Goal: Communication & Community: Answer question/provide support

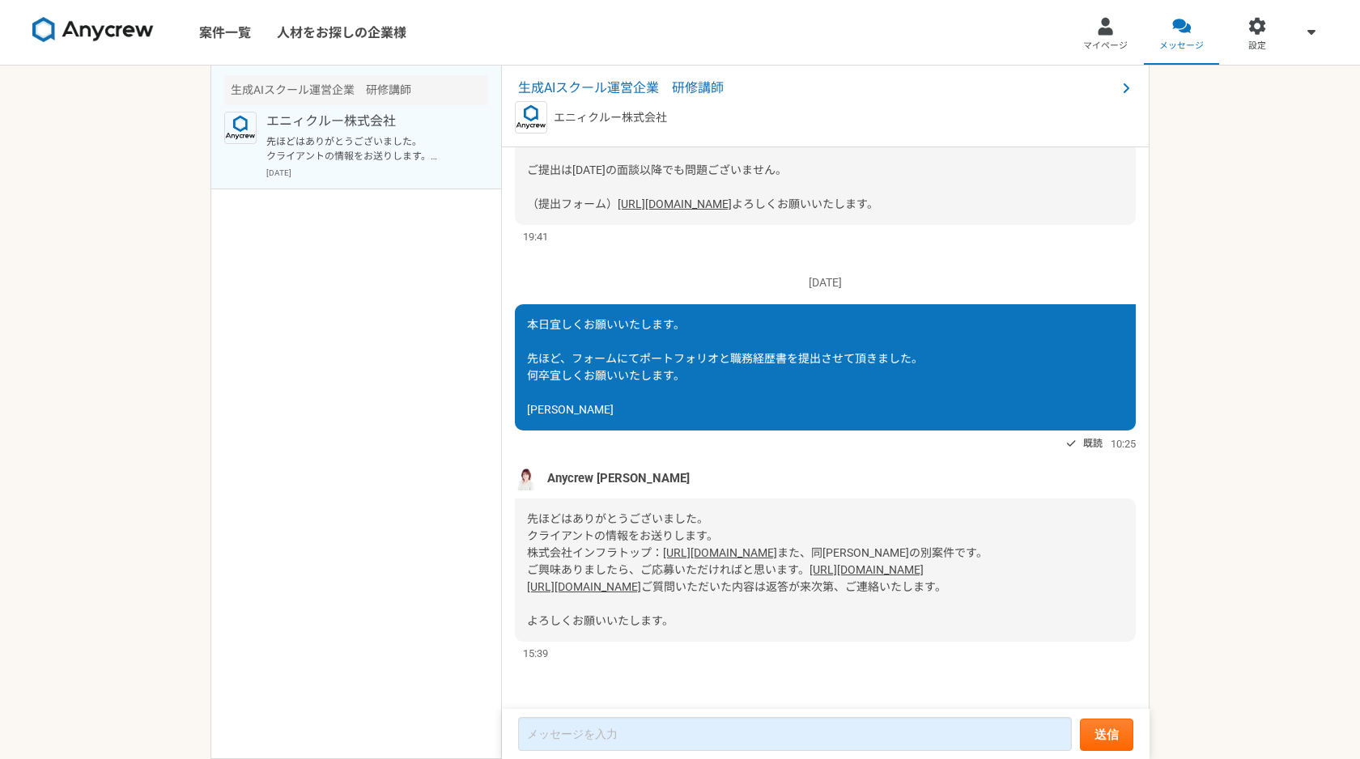
click at [725, 499] on div "先ほどはありがとうございました。 クライアントの情報をお送りします。 株式会社インフラトップ： [URL][DOMAIN_NAME] また、同クライアントの別…" at bounding box center [825, 570] width 621 height 143
click at [810, 563] on link "[URL][DOMAIN_NAME]" at bounding box center [867, 569] width 114 height 13
click at [623, 580] on link "[URL][DOMAIN_NAME]" at bounding box center [584, 586] width 114 height 13
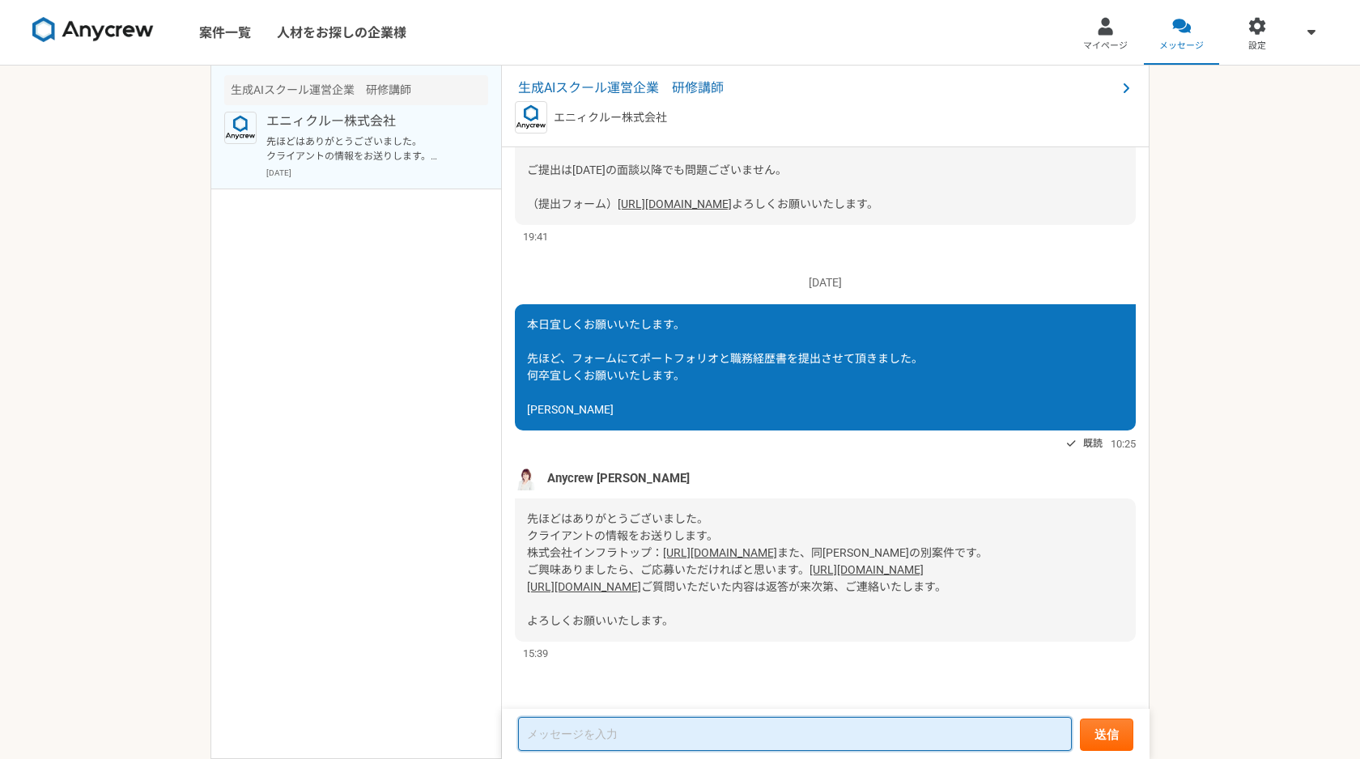
click at [640, 735] on textarea at bounding box center [795, 734] width 554 height 34
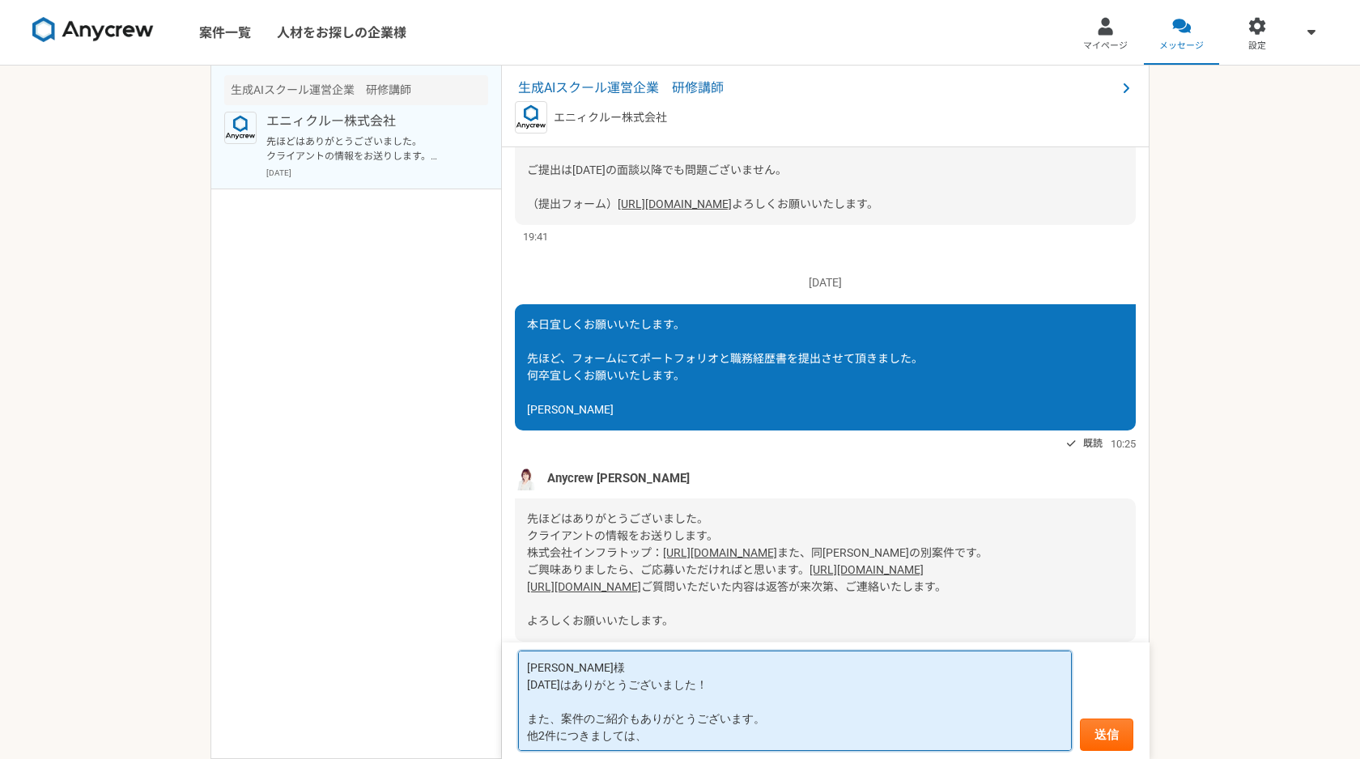
click at [619, 735] on textarea "[PERSON_NAME]様 [DATE]はありがとうございました！ また、案件のご紹介もありがとうございます。 他2件につきましては、" at bounding box center [795, 701] width 554 height 100
click at [557, 732] on textarea "[PERSON_NAME]様 [DATE]はありがとうございました！ また、案件のご紹介もありがとうございます。 他2件につきましては、" at bounding box center [795, 701] width 554 height 100
click at [667, 734] on textarea "[PERSON_NAME]様 [DATE]はありがとうございました！ また、案件のご紹介もありがとうございます。 他2件につきましては、" at bounding box center [795, 701] width 554 height 100
click at [653, 734] on textarea "[PERSON_NAME]様 [DATE]はありがとうございました！ また、案件のご紹介もありがとうございます。 他2件につきましては、一旦まずはAIに関する…" at bounding box center [795, 701] width 554 height 100
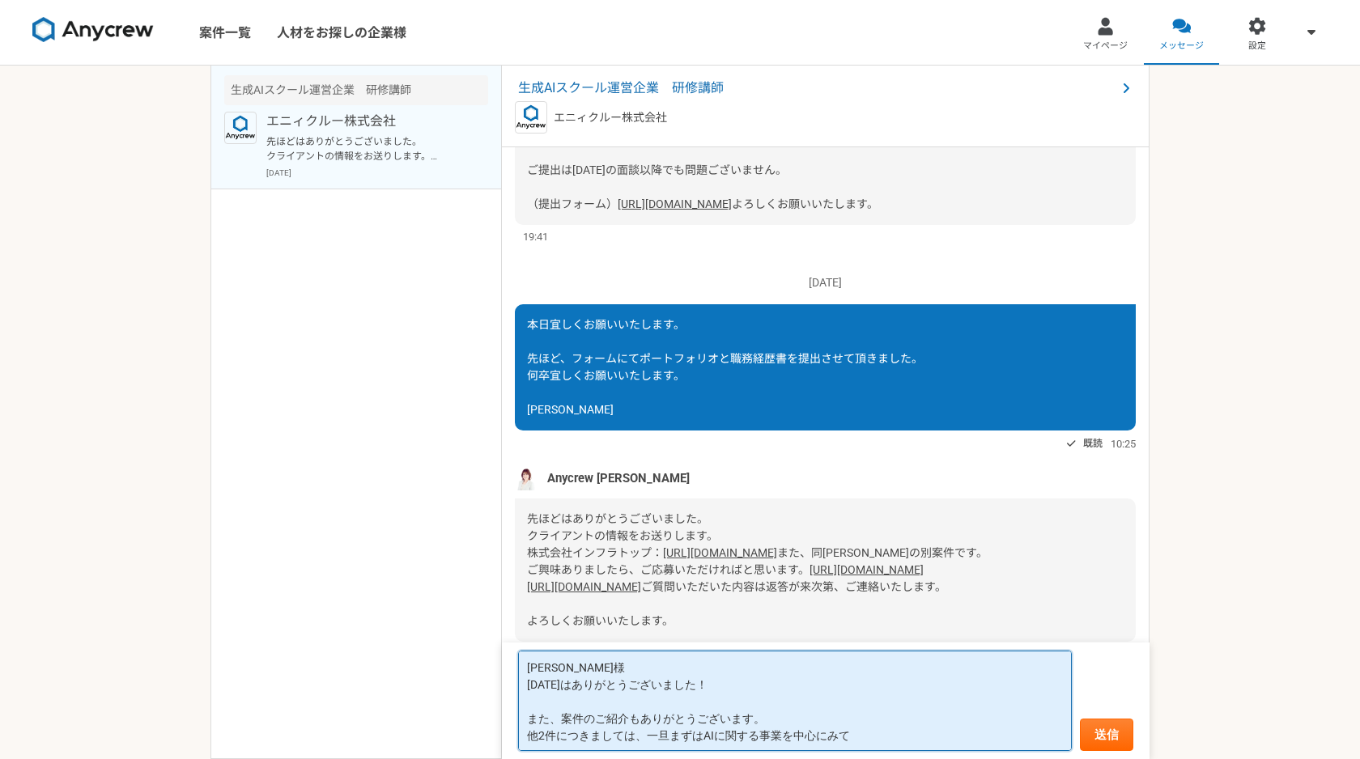
scroll to position [2, 0]
drag, startPoint x: 763, startPoint y: 725, endPoint x: 808, endPoint y: 756, distance: 54.8
click at [808, 756] on form "[PERSON_NAME]様 [DATE]はありがとうございました！ また、案件のご紹介もありがとうございます。 他2件につきましては、一旦まずはAIに関する…" at bounding box center [826, 701] width 648 height 117
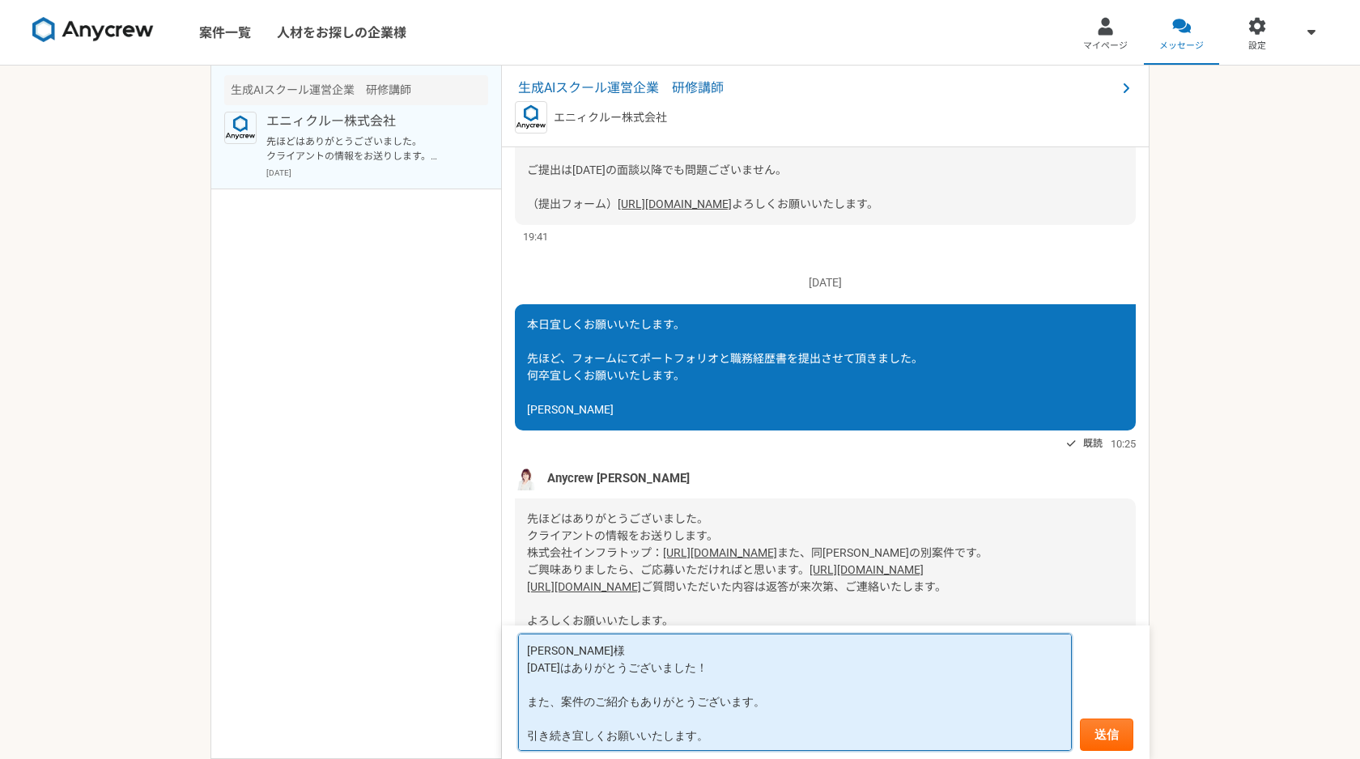
type textarea "[PERSON_NAME]様 [DATE]はありがとうございました！ また、案件のご紹介もありがとうございます。 引き続き宜しくお願いいたします。"
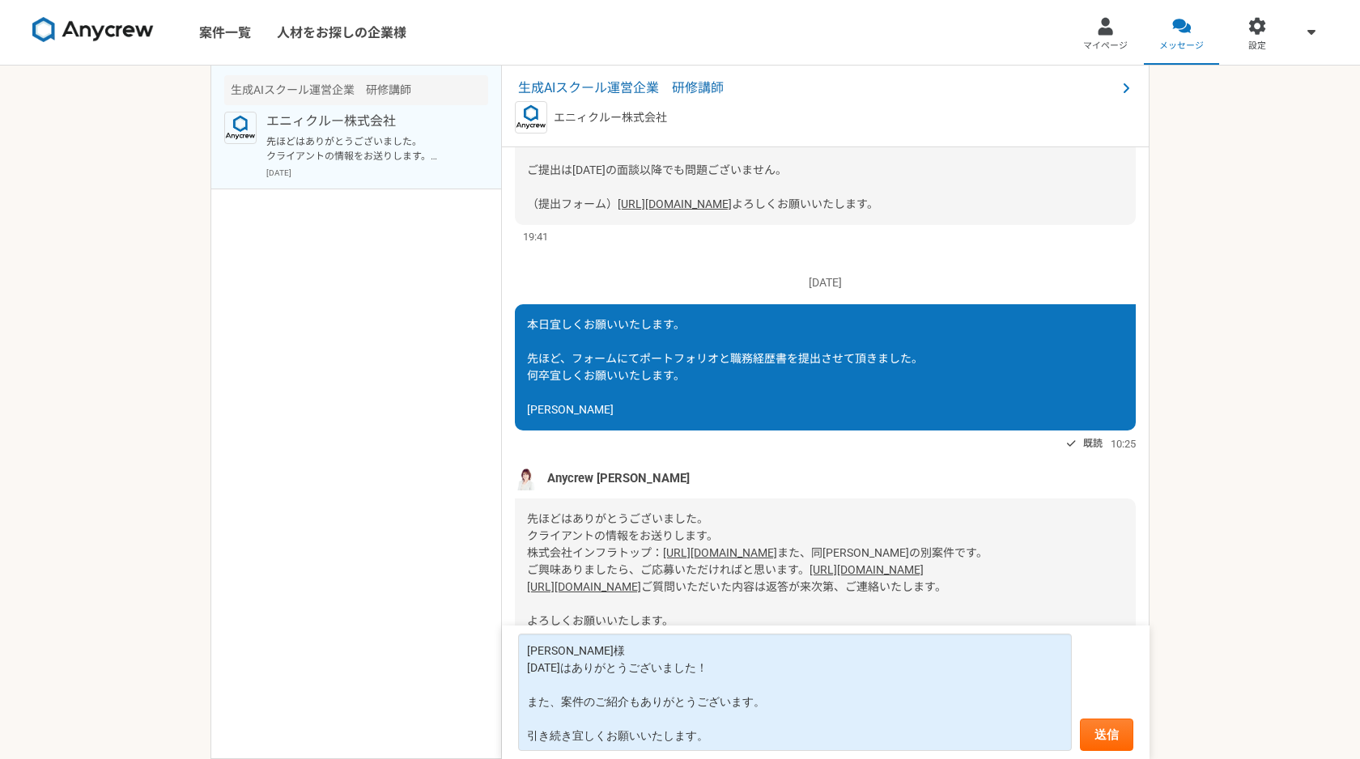
click at [1111, 717] on form "[PERSON_NAME]様 [DATE]はありがとうございました！ また、案件のご紹介もありがとうございます。 引き続き宜しくお願いいたします。 送信" at bounding box center [826, 693] width 648 height 134
click at [1111, 721] on button "送信" at bounding box center [1106, 735] width 53 height 32
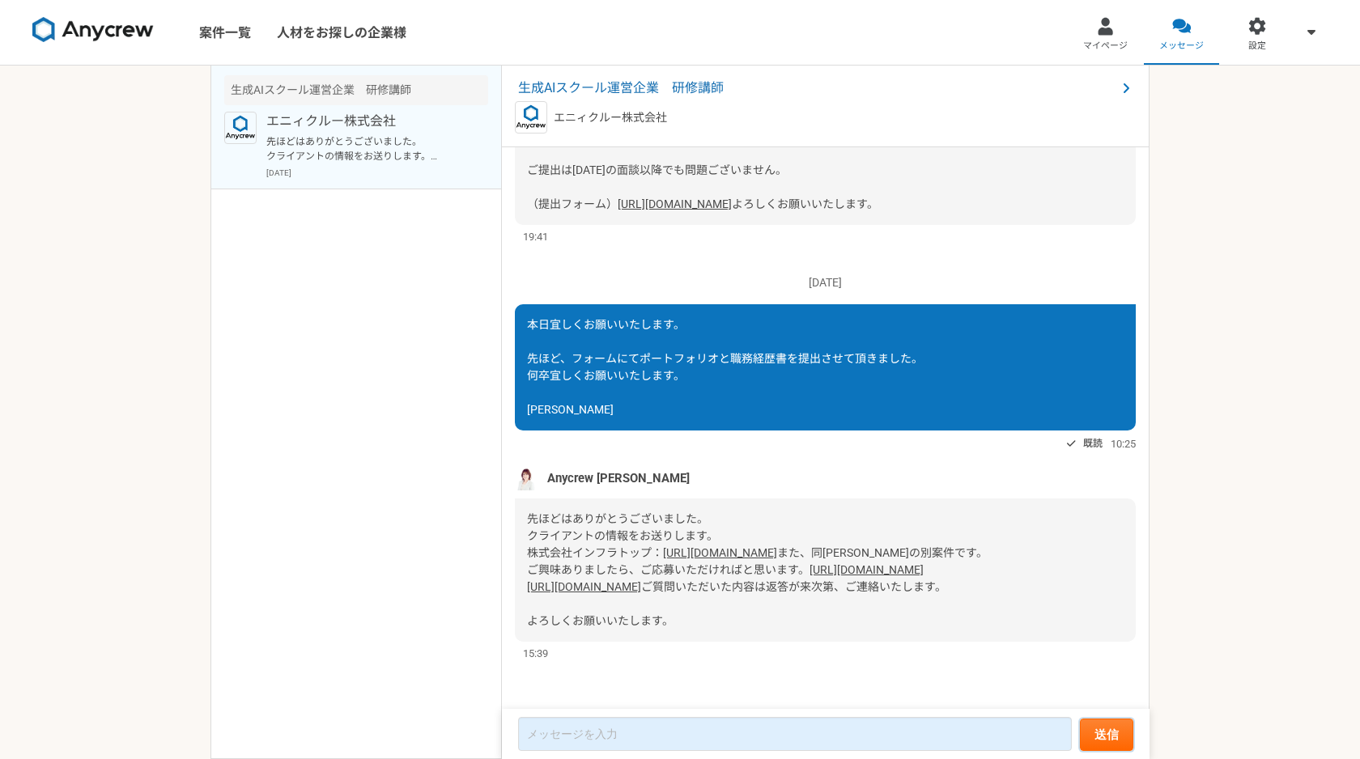
scroll to position [1822, 0]
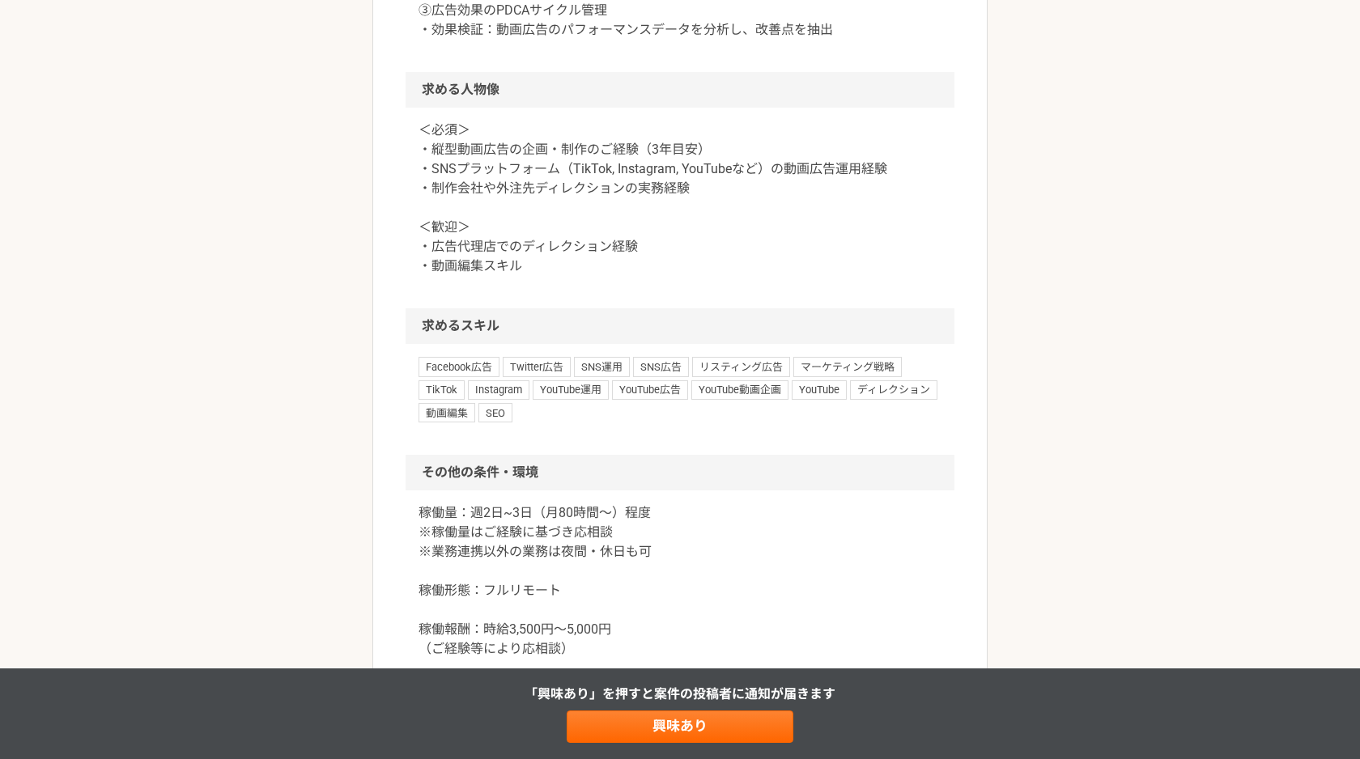
scroll to position [1122, 0]
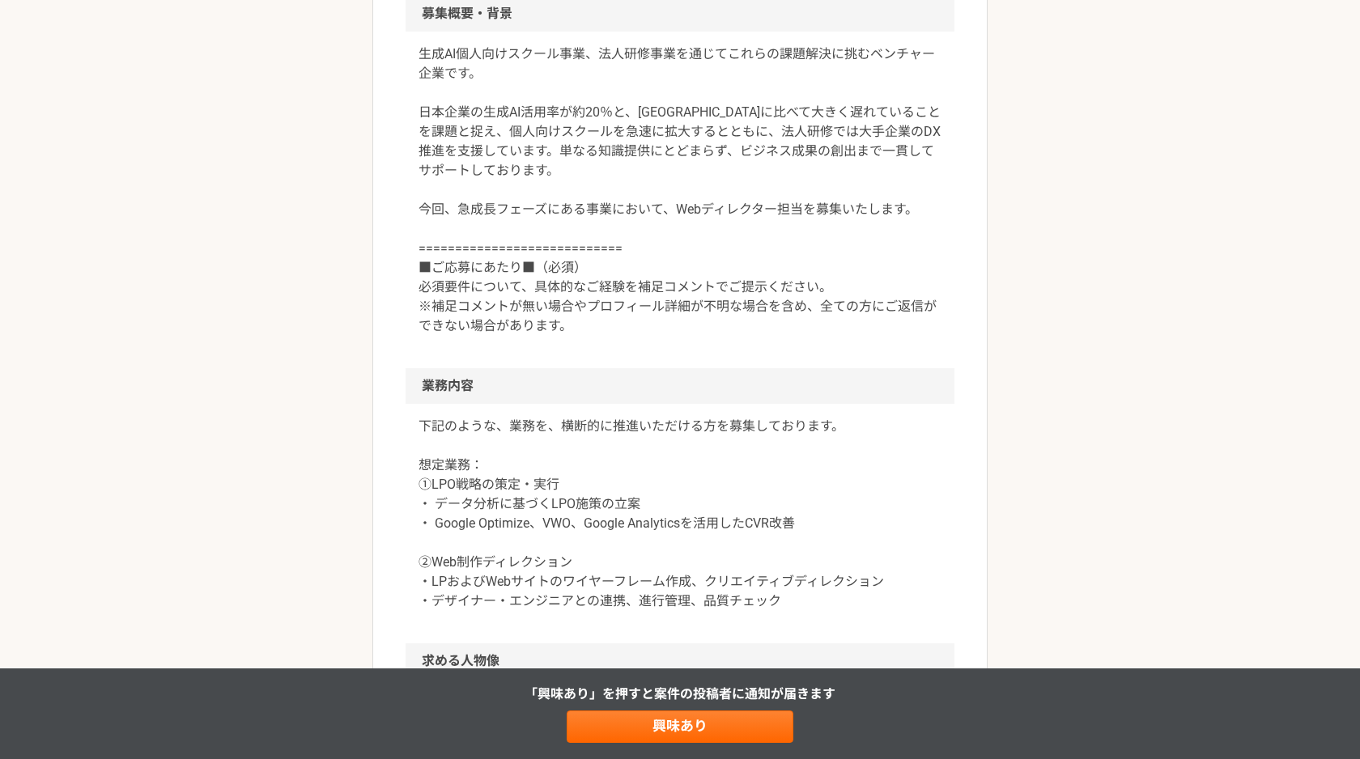
scroll to position [424, 0]
